Goal: Navigation & Orientation: Find specific page/section

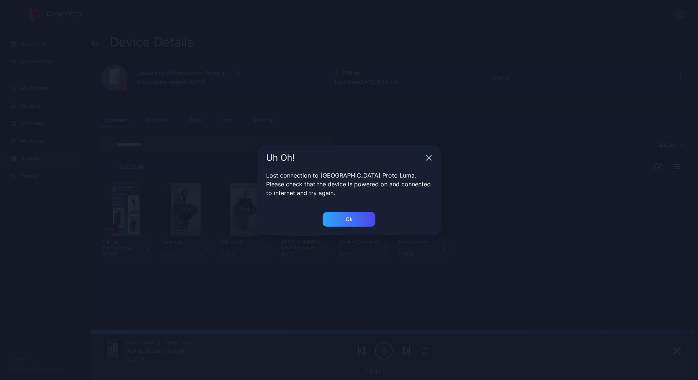
click at [425, 162] on div "Uh Oh!" at bounding box center [348, 158] width 183 height 26
drag, startPoint x: 427, startPoint y: 161, endPoint x: 361, endPoint y: 214, distance: 84.5
click at [417, 170] on div "Uh Oh!" at bounding box center [348, 158] width 183 height 26
click at [345, 221] on div "Ok" at bounding box center [348, 219] width 53 height 15
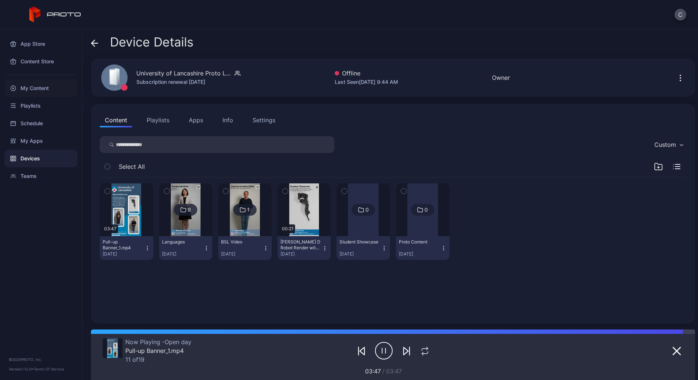
click at [60, 88] on div "My Content" at bounding box center [40, 89] width 73 height 18
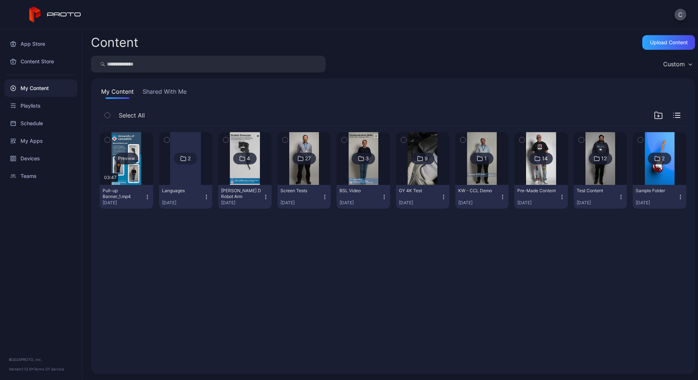
click at [129, 159] on div "Preview" at bounding box center [126, 159] width 23 height 12
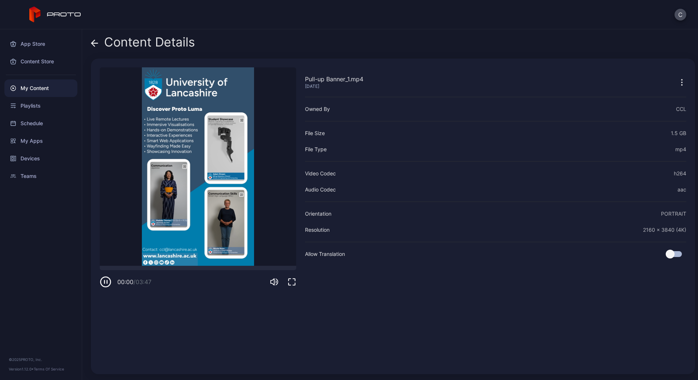
click at [289, 279] on icon "button" at bounding box center [291, 282] width 7 height 7
click at [51, 84] on div "My Content" at bounding box center [40, 89] width 73 height 18
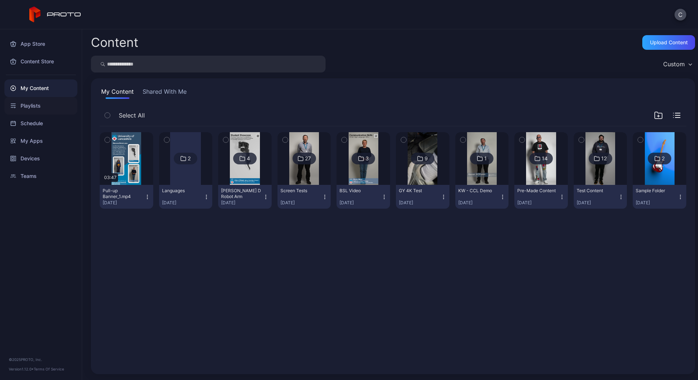
click at [58, 105] on div "Playlists" at bounding box center [40, 106] width 73 height 18
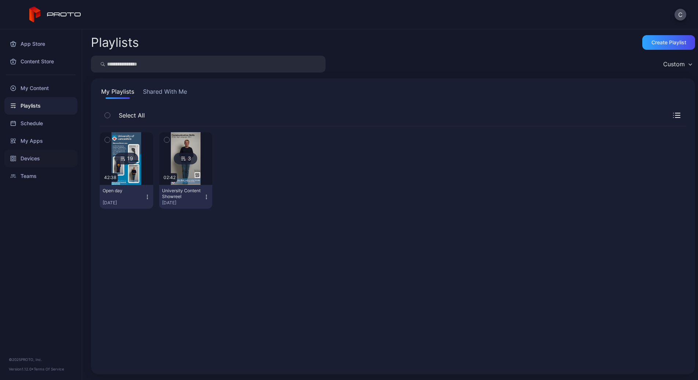
click at [38, 163] on div "Devices" at bounding box center [40, 159] width 73 height 18
